Goal: Navigation & Orientation: Find specific page/section

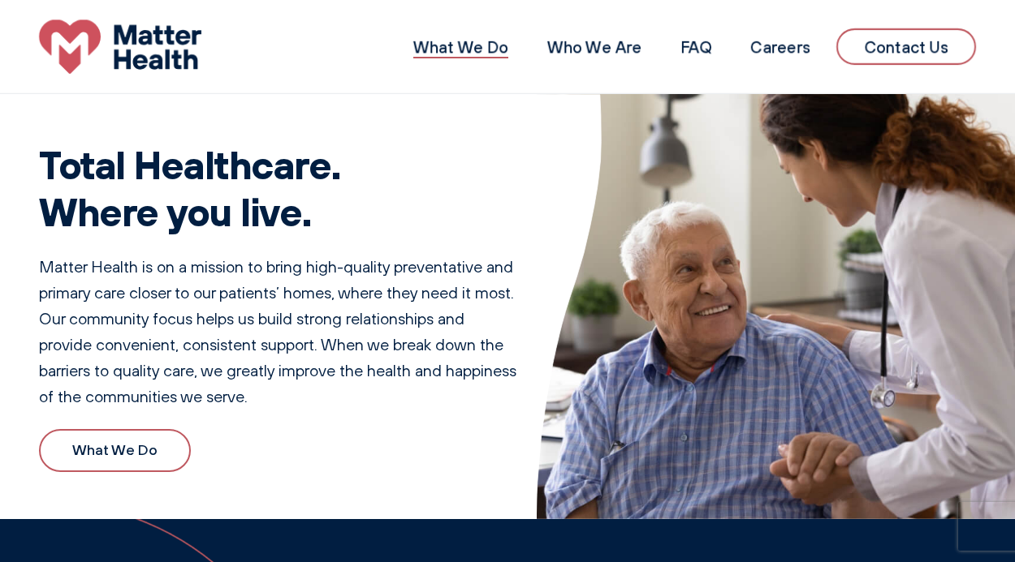
click at [454, 51] on link "What We Do" at bounding box center [460, 47] width 95 height 20
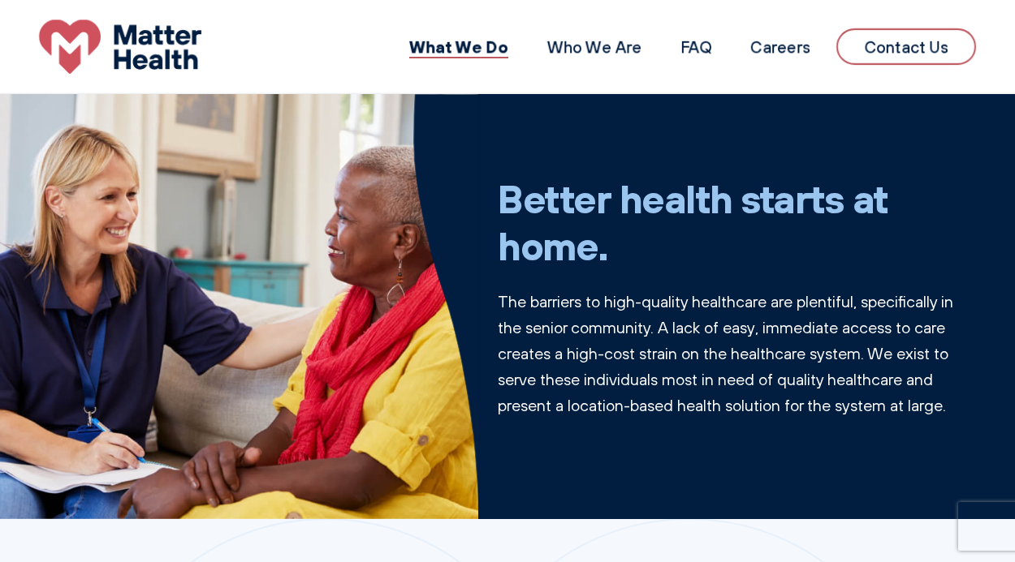
click at [611, 24] on div "What We Do Who We Are FAQ Careers Contact Us" at bounding box center [507, 46] width 1015 height 54
click at [610, 67] on div "What We Do Who We Are FAQ Careers Contact Us" at bounding box center [507, 46] width 1015 height 54
click at [607, 44] on link "Who We Are" at bounding box center [594, 47] width 94 height 20
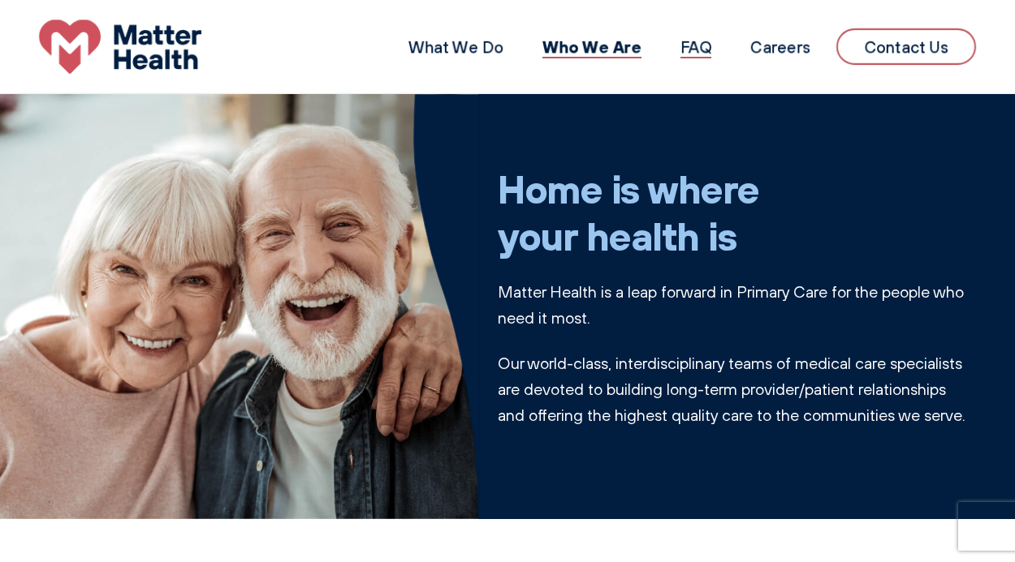
click at [706, 39] on link "FAQ" at bounding box center [695, 47] width 31 height 20
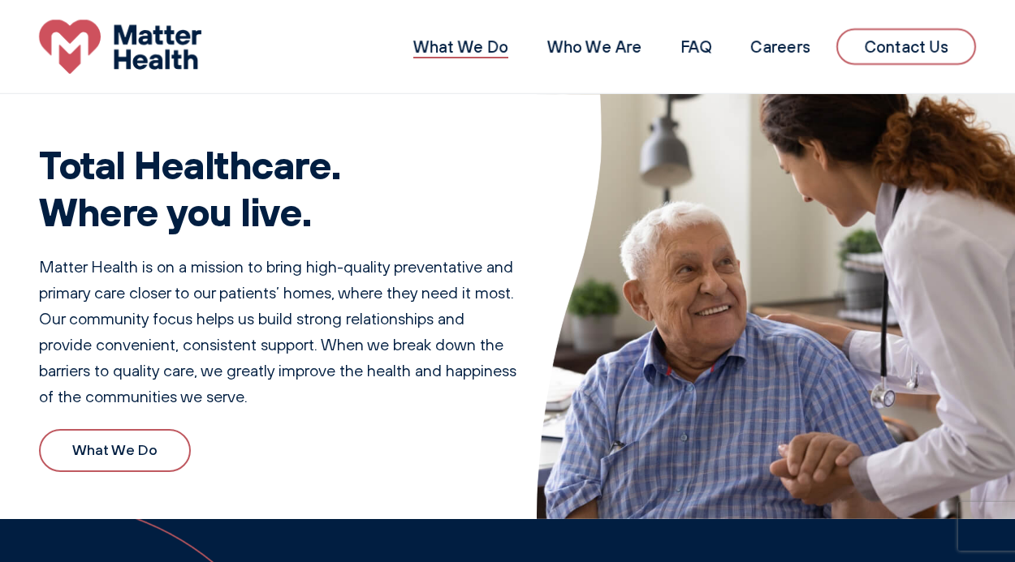
click at [482, 50] on link "What We Do" at bounding box center [460, 47] width 95 height 20
